Goal: Task Accomplishment & Management: Use online tool/utility

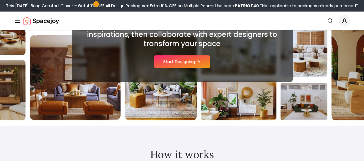
scroll to position [95, 0]
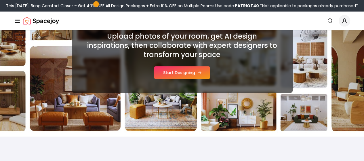
click at [199, 74] on icon at bounding box center [200, 72] width 5 height 5
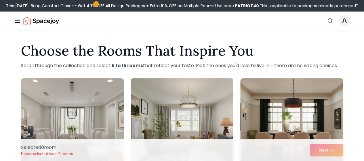
click at [0, 0] on link "AI Design" at bounding box center [0, 0] width 0 height 0
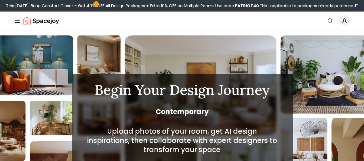
click at [0, 0] on link "AI Design" at bounding box center [0, 0] width 0 height 0
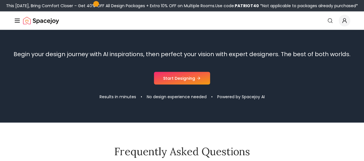
scroll to position [563, 0]
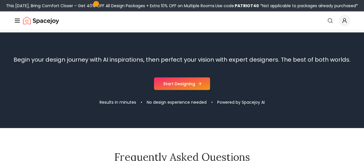
click at [198, 83] on icon at bounding box center [200, 84] width 5 height 5
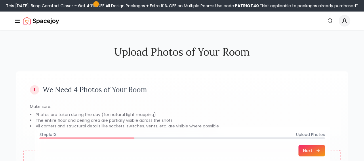
click at [325, 148] on button "Next" at bounding box center [312, 151] width 27 height 12
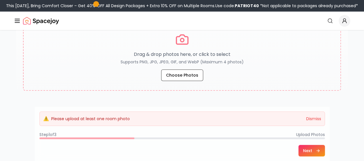
scroll to position [135, 0]
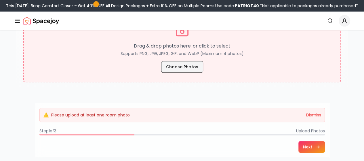
click at [193, 63] on button "Choose Photos" at bounding box center [182, 67] width 42 height 12
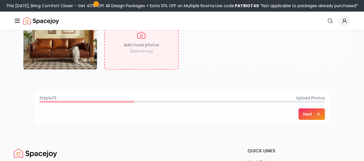
click at [325, 113] on button "Next" at bounding box center [312, 114] width 27 height 12
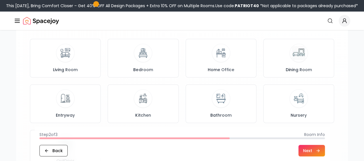
scroll to position [66, 0]
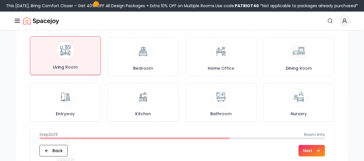
click at [74, 64] on span "Living Room" at bounding box center [65, 67] width 27 height 6
click at [325, 150] on button "Next" at bounding box center [312, 151] width 27 height 12
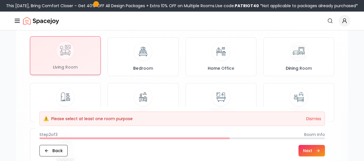
click at [85, 68] on div at bounding box center [65, 56] width 70 height 38
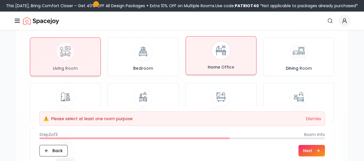
click at [218, 66] on span "Home Office" at bounding box center [221, 67] width 29 height 6
click at [78, 61] on div "Living Room" at bounding box center [65, 55] width 61 height 29
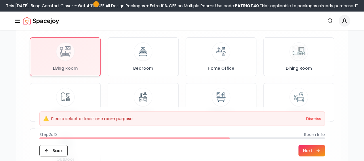
click at [325, 151] on button "Next" at bounding box center [312, 151] width 27 height 12
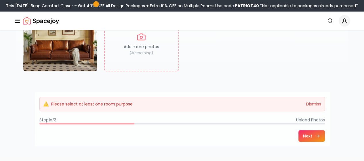
scroll to position [135, 0]
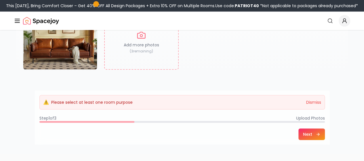
click at [325, 132] on button "Next" at bounding box center [312, 134] width 27 height 12
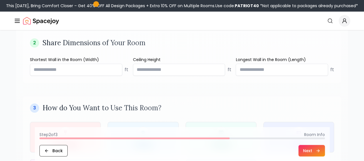
scroll to position [225, 0]
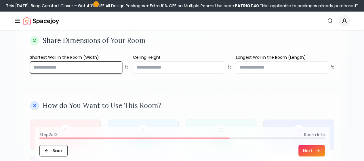
click at [109, 67] on input "**" at bounding box center [76, 67] width 92 height 12
type input "**"
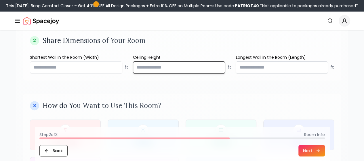
type input "**"
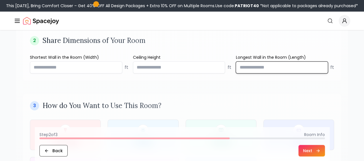
click at [248, 66] on input "number" at bounding box center [282, 67] width 92 height 12
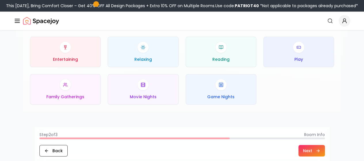
scroll to position [307, 0]
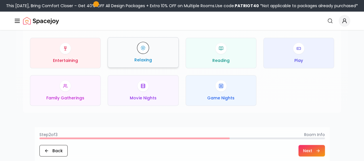
type input "**"
click at [164, 52] on div "Relaxing" at bounding box center [143, 52] width 61 height 21
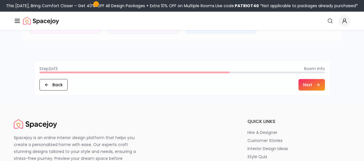
scroll to position [377, 0]
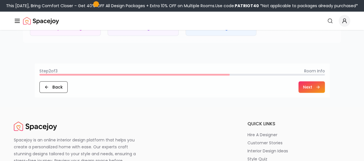
click at [325, 84] on button "Next" at bounding box center [312, 87] width 27 height 12
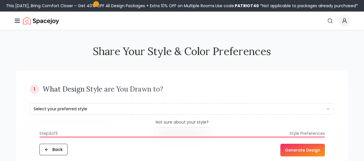
scroll to position [0, 0]
click at [279, 103] on div "1 What Design Style are You Drawn to? Select your preferred style Not sure abou…" at bounding box center [182, 112] width 318 height 68
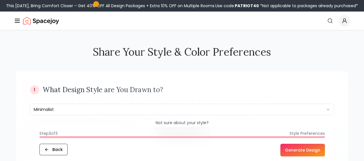
click at [325, 150] on button "Generate Design" at bounding box center [303, 150] width 45 height 13
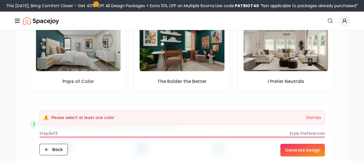
scroll to position [167, 0]
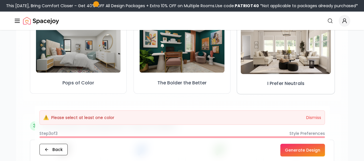
click at [293, 55] on img at bounding box center [286, 48] width 90 height 51
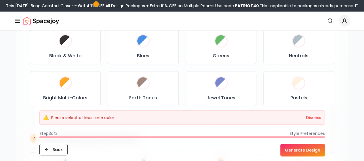
scroll to position [281, 0]
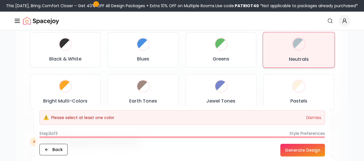
click at [290, 56] on h3 "Neutrals" at bounding box center [299, 59] width 20 height 7
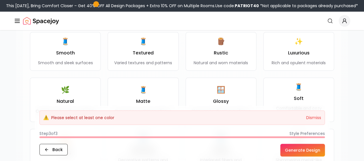
scroll to position [412, 0]
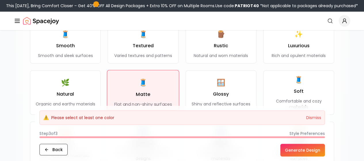
click at [156, 89] on div "🧵 Matte Flat and non-shiny surfaces" at bounding box center [143, 92] width 58 height 29
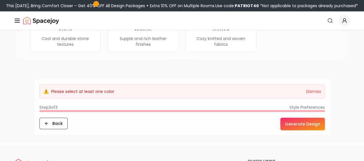
scroll to position [602, 0]
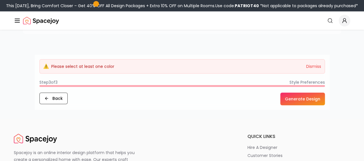
click at [325, 94] on button "Generate Design" at bounding box center [303, 99] width 45 height 13
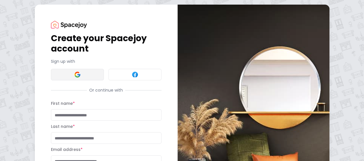
click at [58, 74] on button at bounding box center [77, 75] width 53 height 12
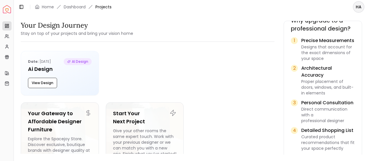
scroll to position [249, 0]
